Goal: Task Accomplishment & Management: Manage account settings

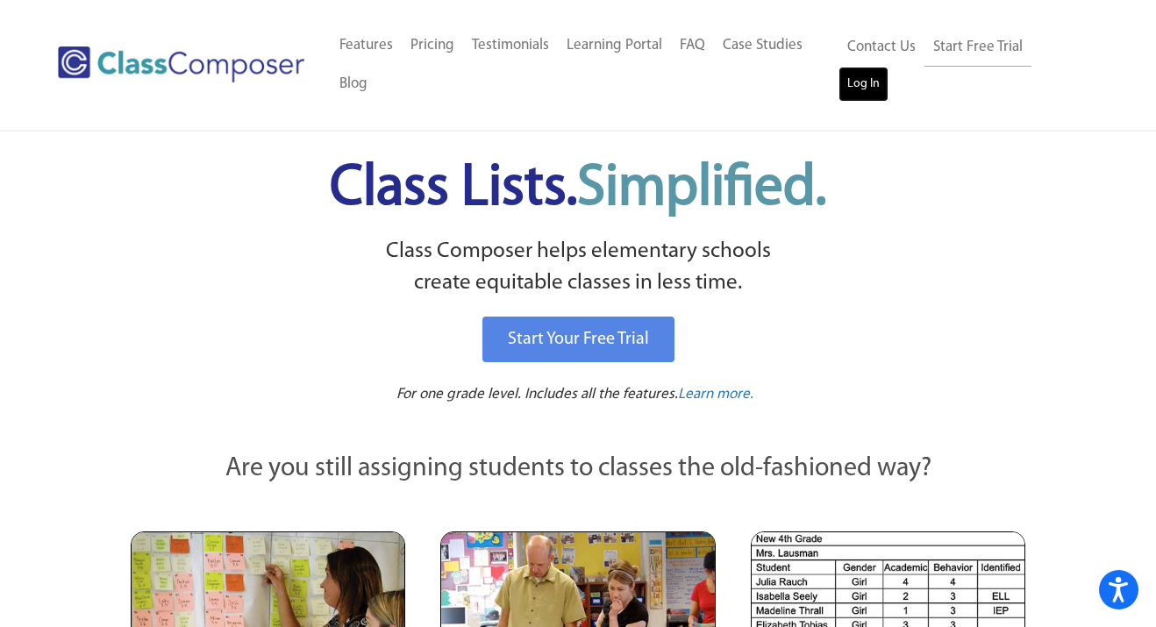
click at [869, 89] on link "Log In" at bounding box center [863, 84] width 50 height 35
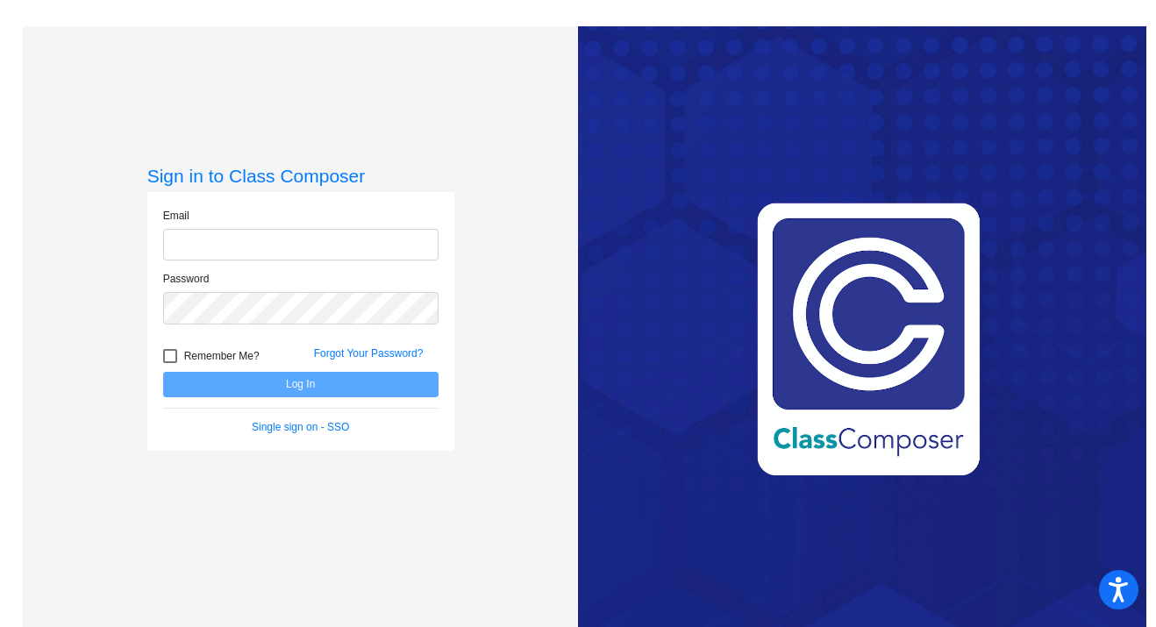
type input "[EMAIL_ADDRESS][DOMAIN_NAME]"
click at [253, 383] on button "Log In" at bounding box center [300, 384] width 275 height 25
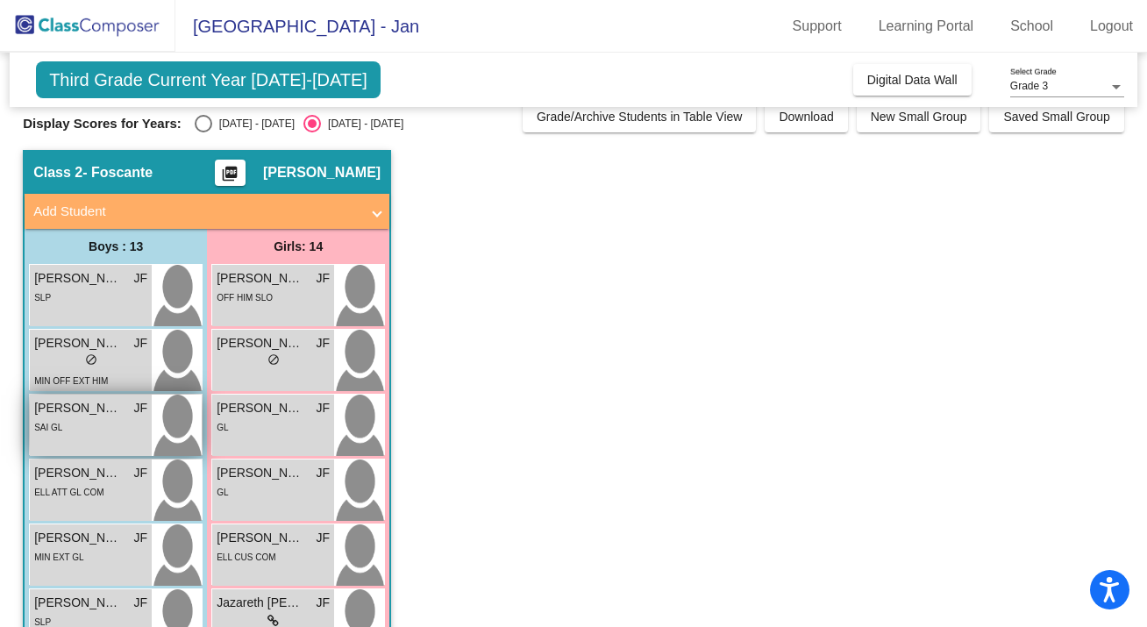
scroll to position [19, 0]
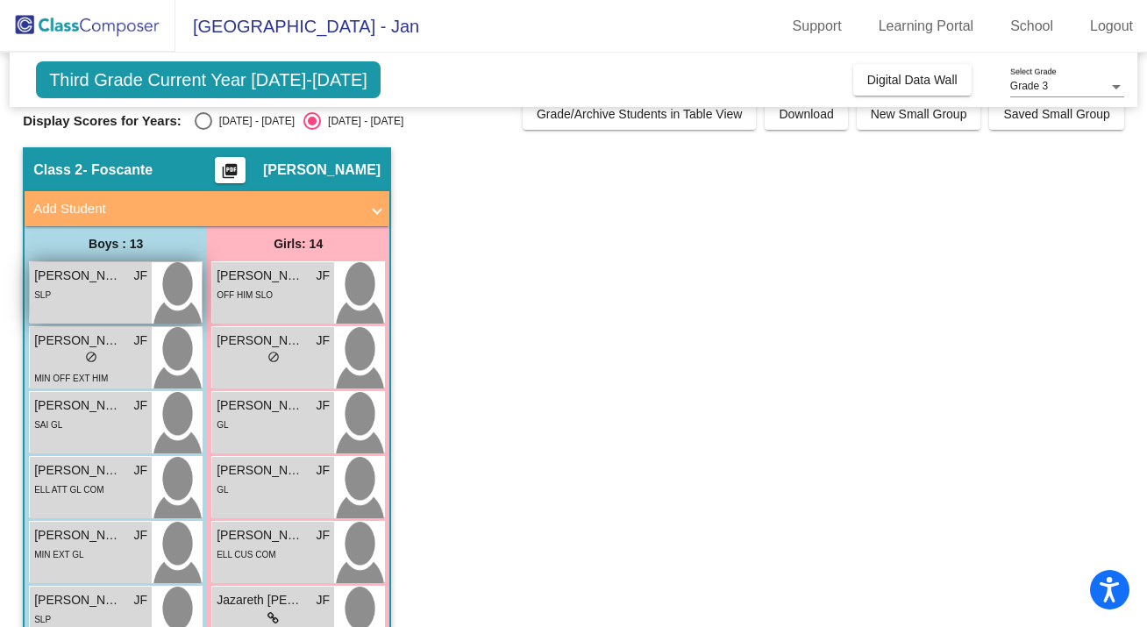
click at [91, 288] on div "SLP" at bounding box center [90, 294] width 113 height 18
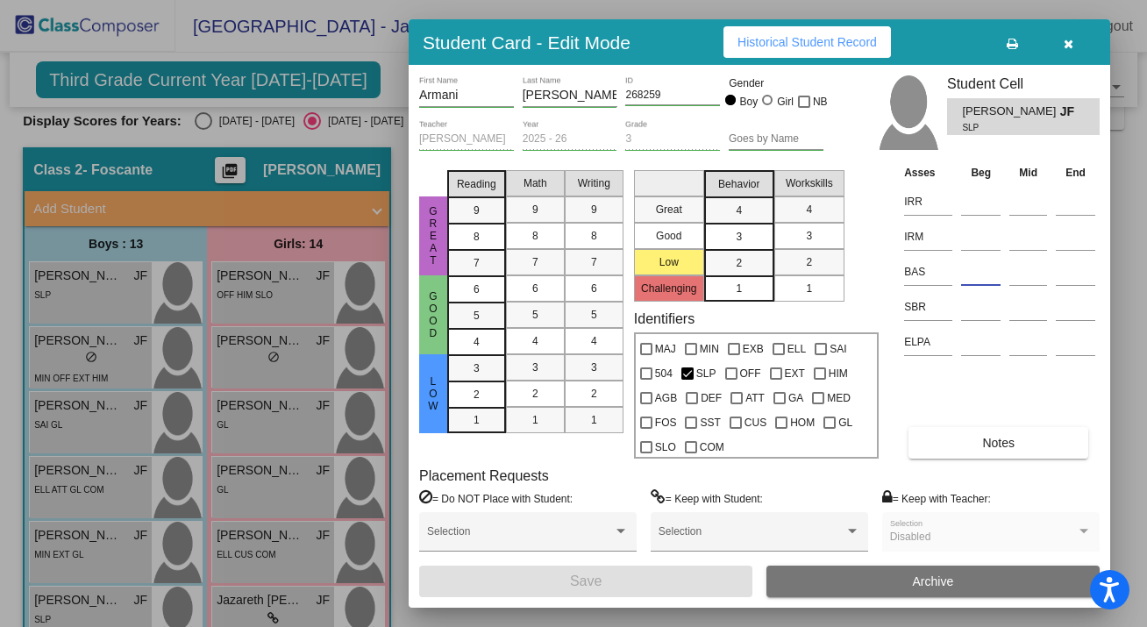
click at [962, 277] on input at bounding box center [980, 272] width 39 height 26
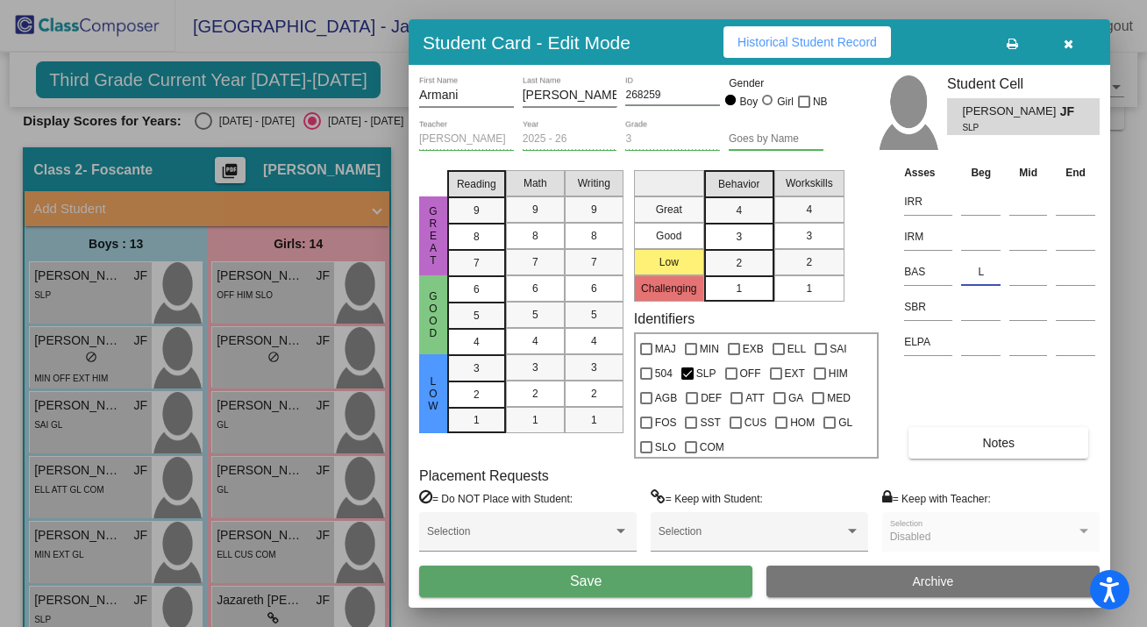
type input "L"
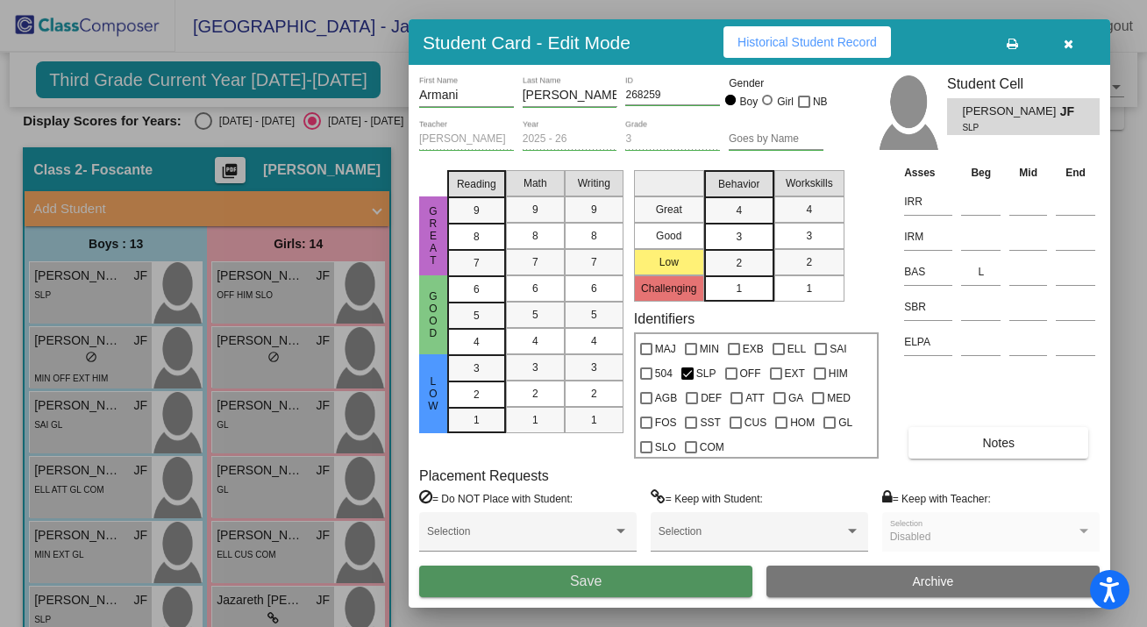
click at [703, 579] on button "Save" at bounding box center [585, 582] width 333 height 32
